Goal: Check status: Check status

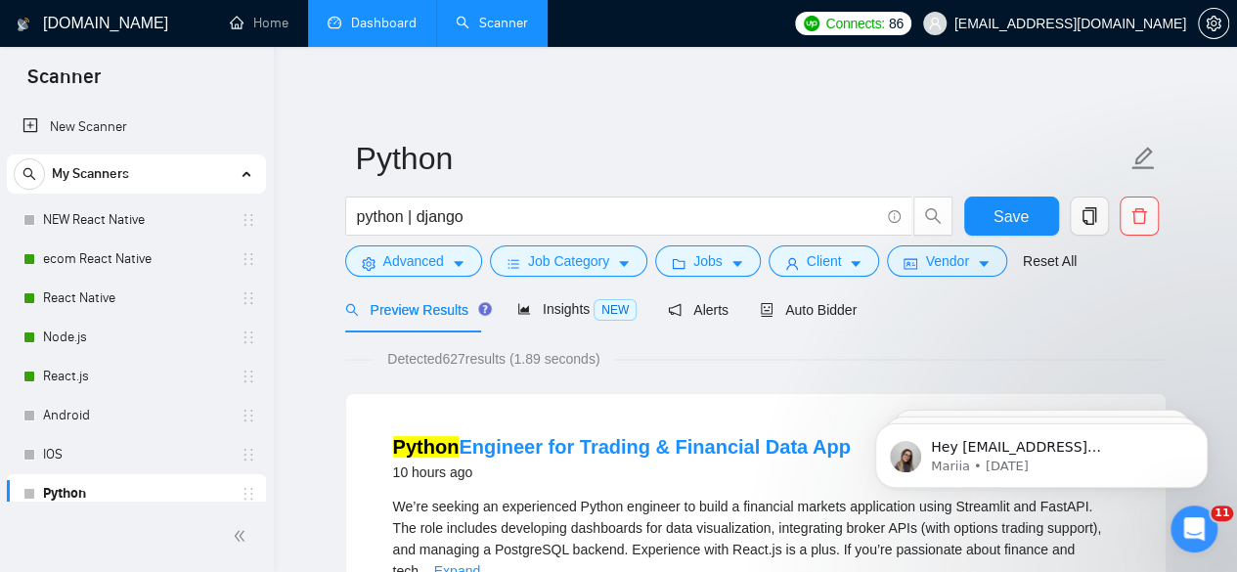
click at [361, 25] on link "Dashboard" at bounding box center [372, 23] width 89 height 17
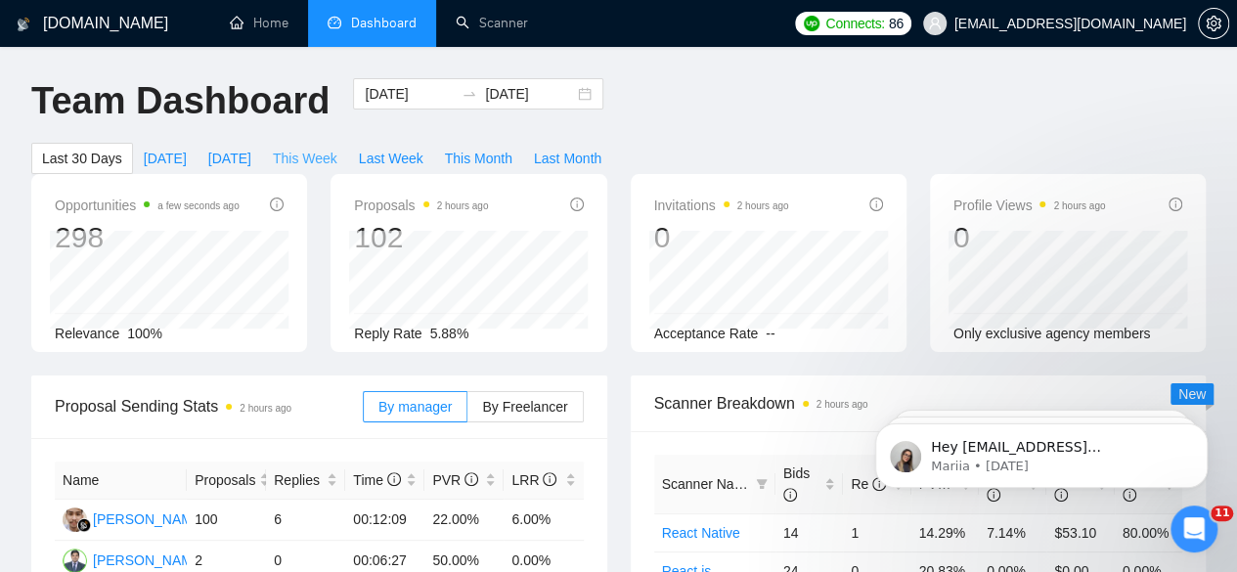
click at [337, 148] on span "This Week" at bounding box center [305, 159] width 65 height 22
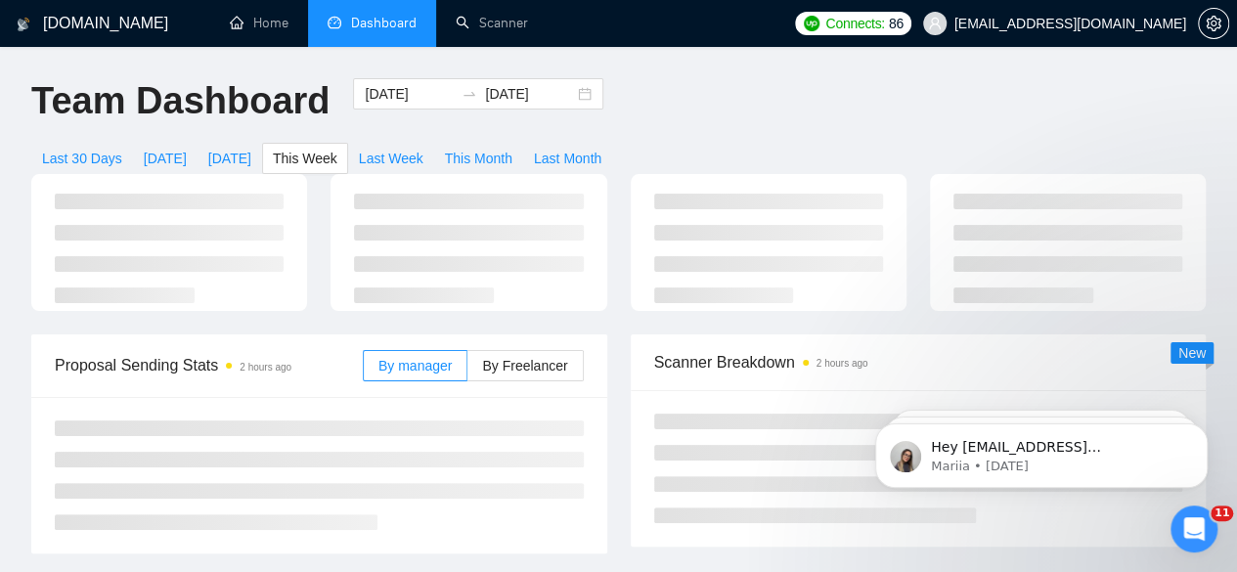
type input "[DATE]"
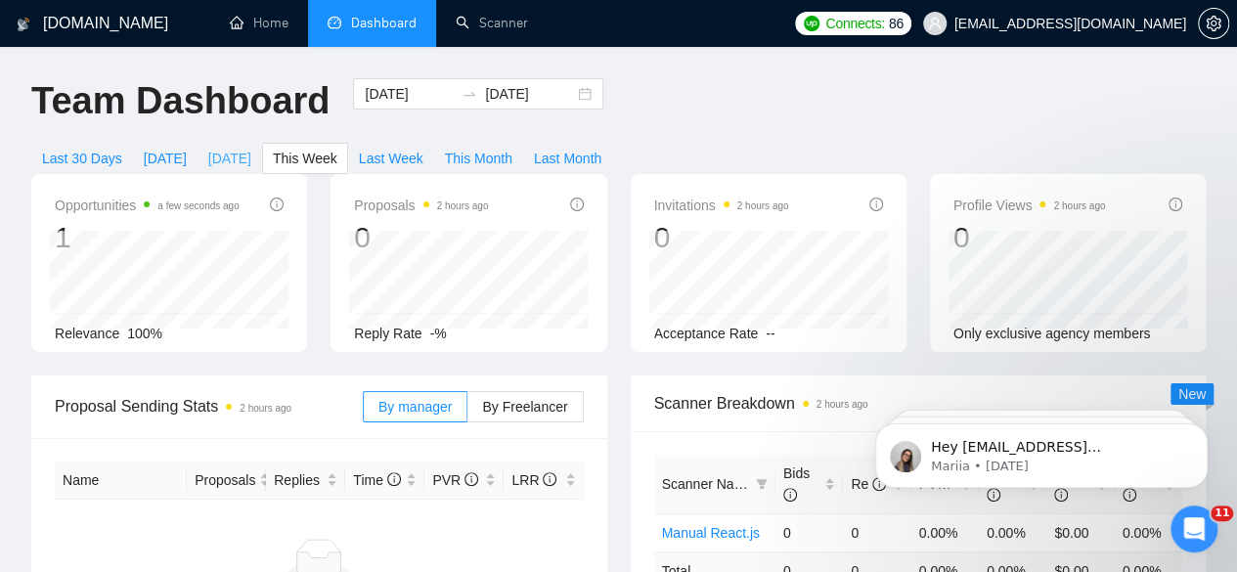
click at [251, 148] on span "[DATE]" at bounding box center [229, 159] width 43 height 22
type input "[DATE]"
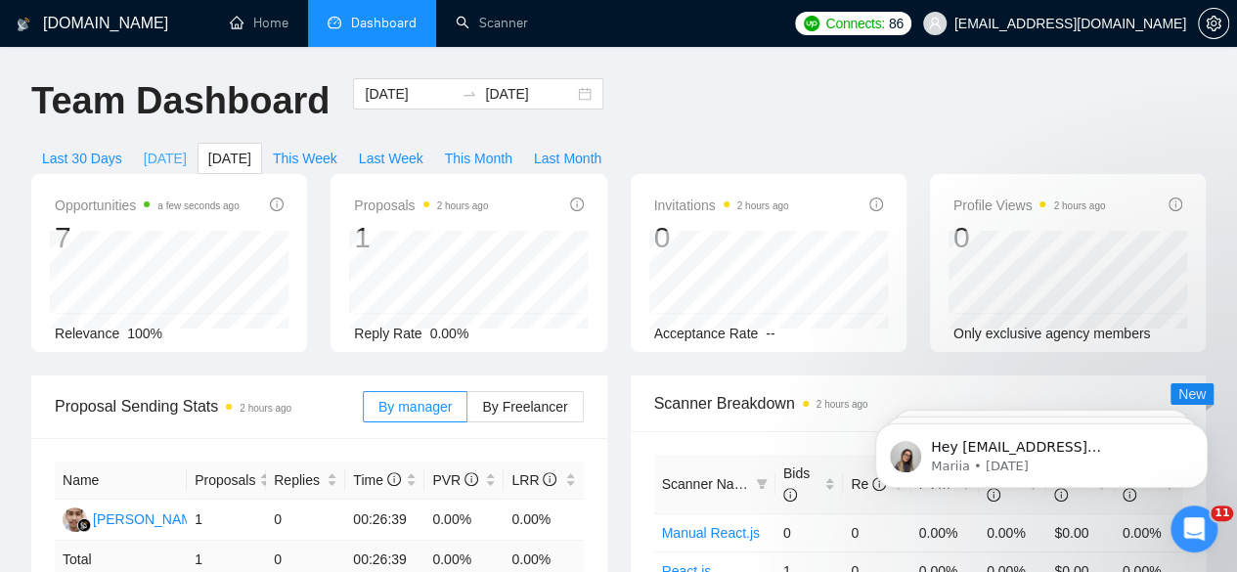
click at [187, 148] on span "[DATE]" at bounding box center [165, 159] width 43 height 22
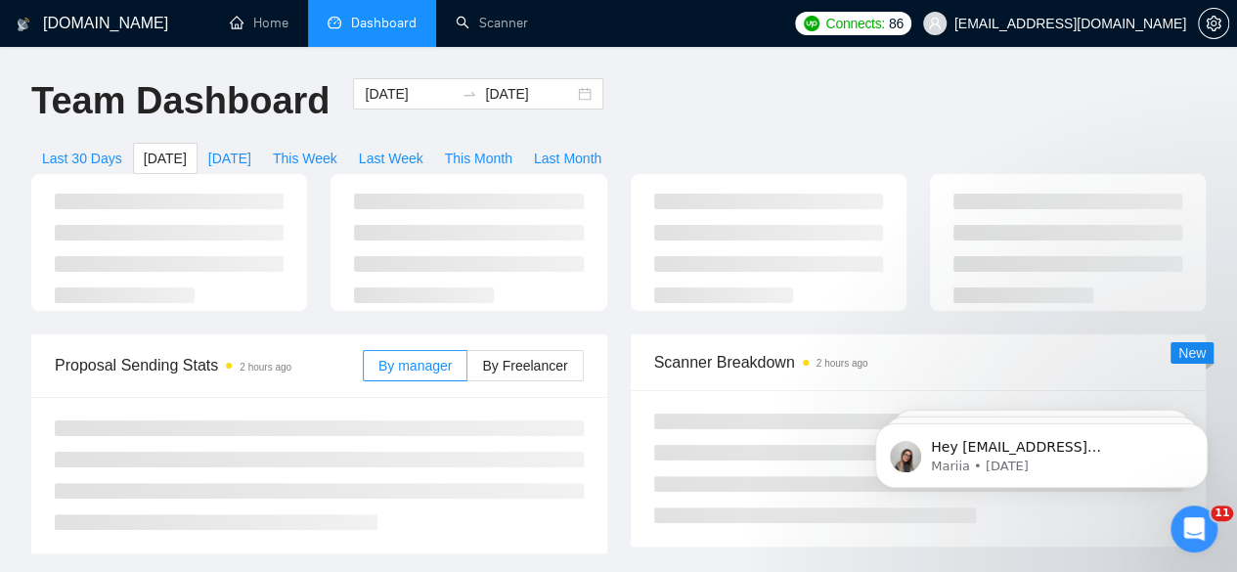
type input "[DATE]"
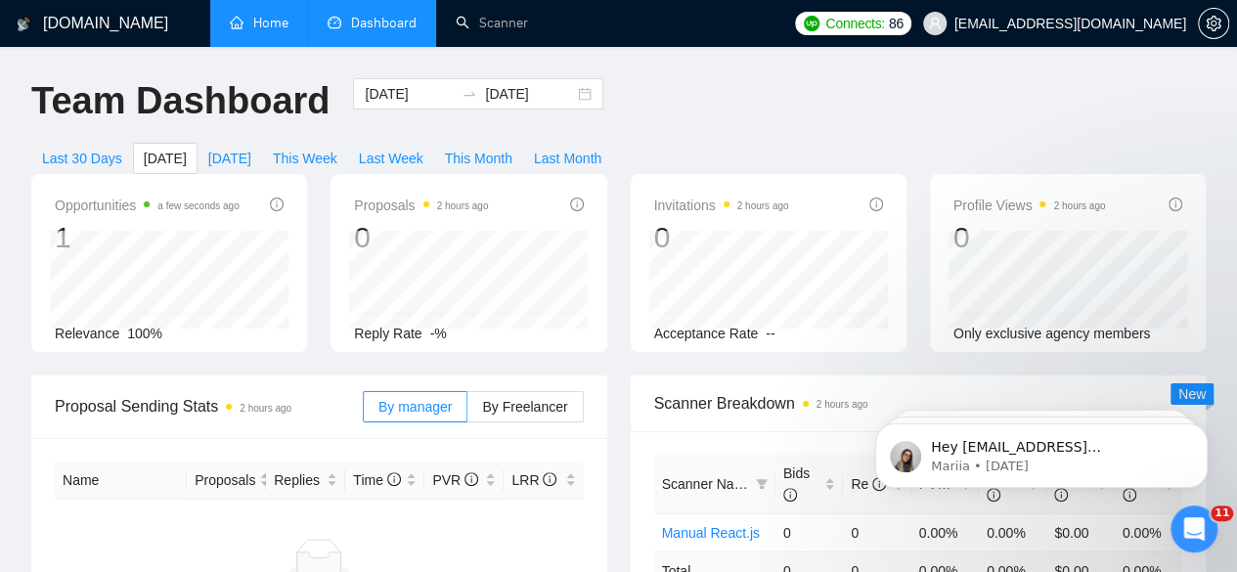
click at [255, 20] on link "Home" at bounding box center [259, 23] width 59 height 17
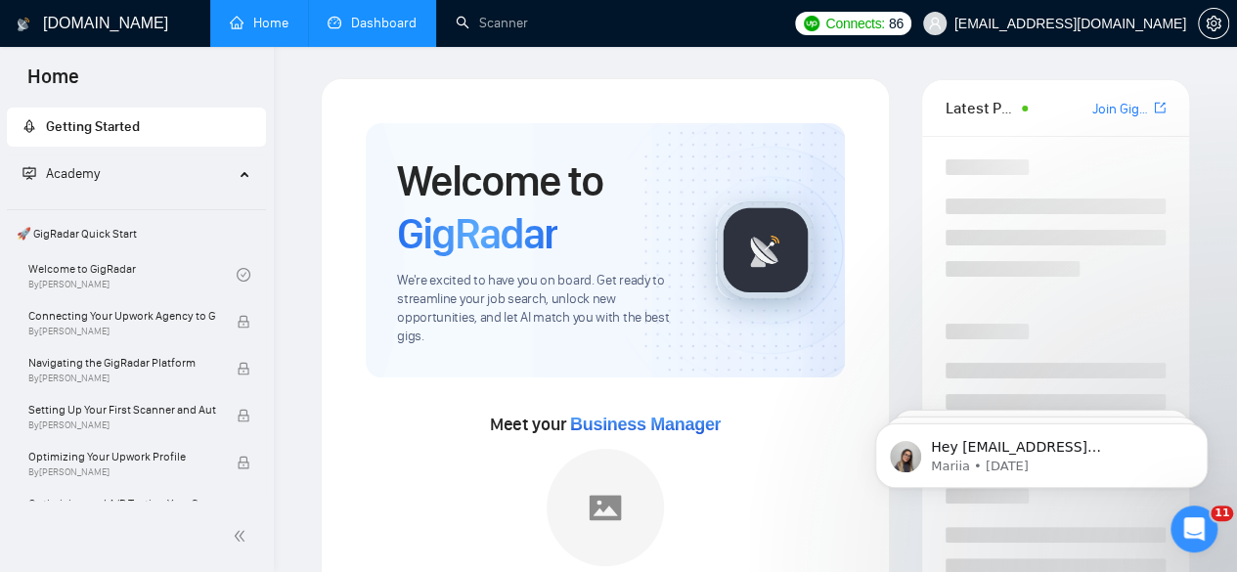
click at [356, 31] on link "Dashboard" at bounding box center [372, 23] width 89 height 17
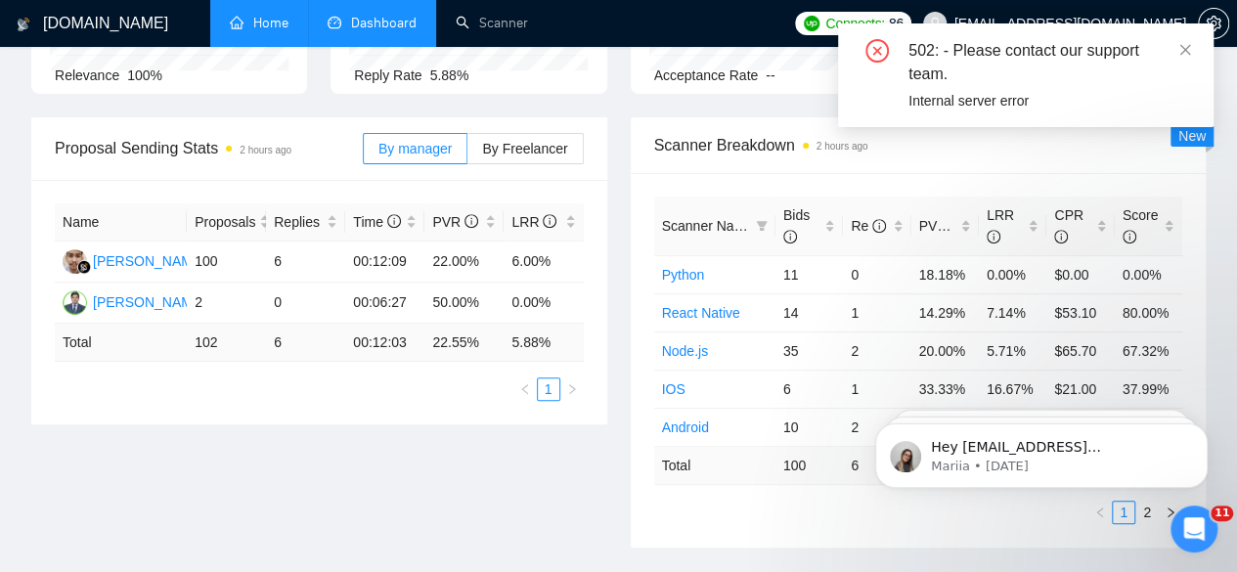
scroll to position [242, 0]
